Goal: Information Seeking & Learning: Check status

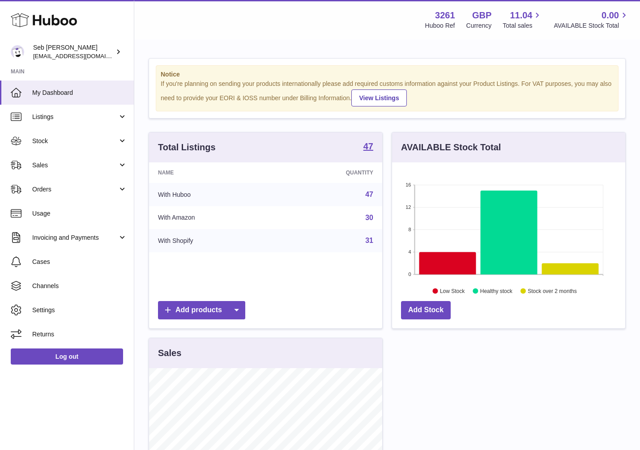
scroll to position [140, 233]
click at [51, 169] on link "Sales" at bounding box center [67, 165] width 134 height 24
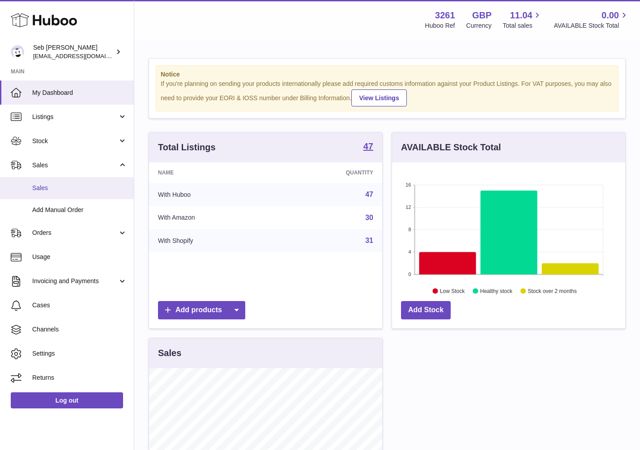
click at [54, 186] on span "Sales" at bounding box center [79, 188] width 95 height 9
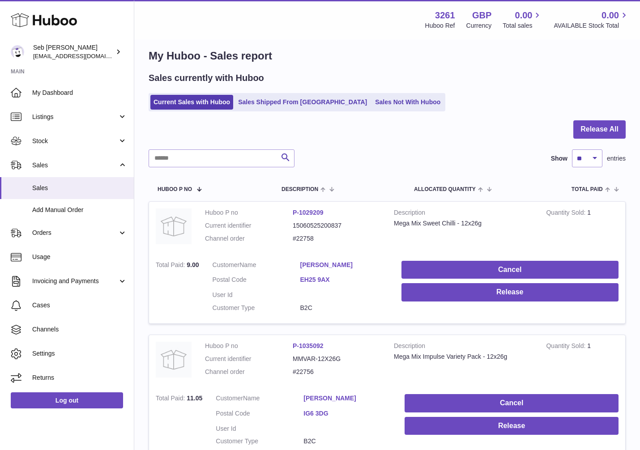
scroll to position [3, 0]
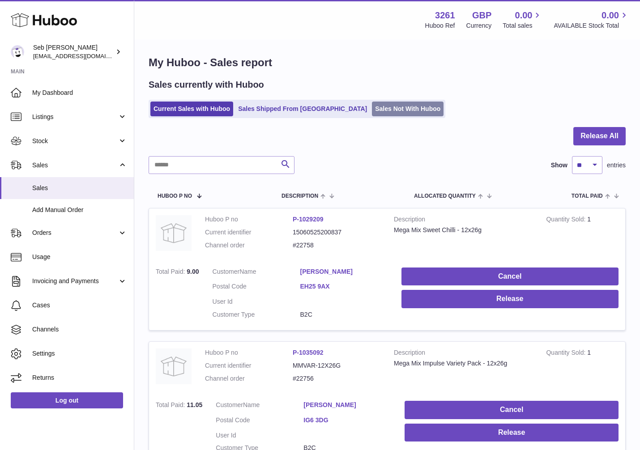
click at [372, 110] on link "Sales Not With Huboo" at bounding box center [408, 109] width 72 height 15
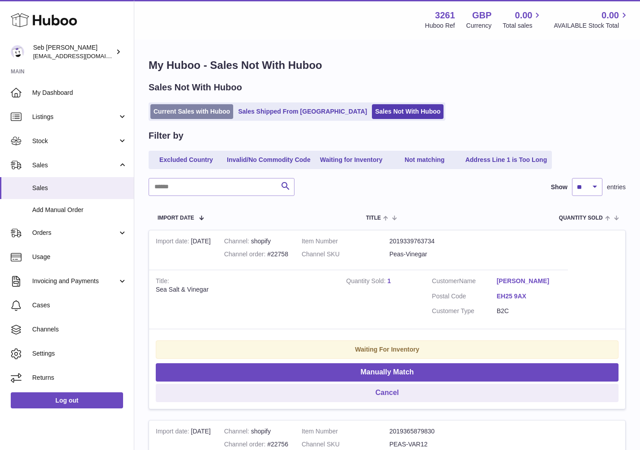
click at [193, 115] on link "Current Sales with Huboo" at bounding box center [191, 111] width 83 height 15
